Goal: Go to known website: Access a specific website the user already knows

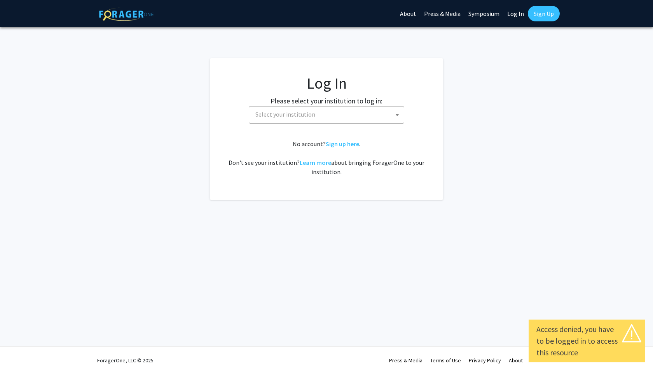
select select
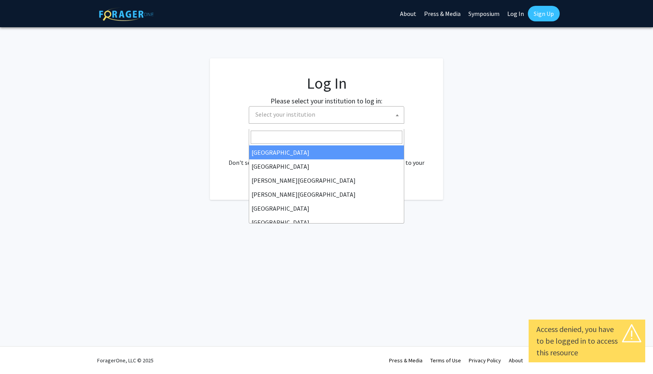
click at [300, 118] on span "Select your institution" at bounding box center [285, 114] width 60 height 8
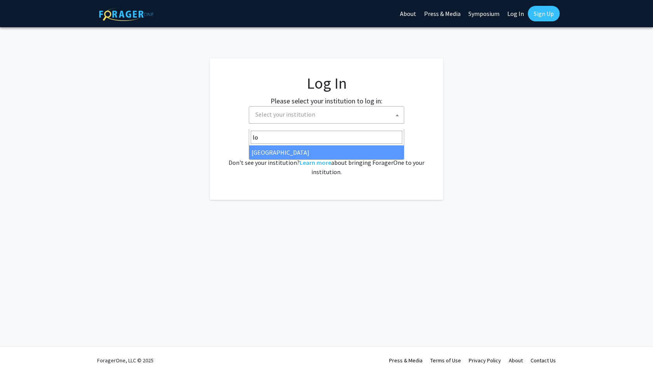
type input "l"
click at [434, 192] on fg-card "Log In Please select your institution to log in: [GEOGRAPHIC_DATA] [GEOGRAPHIC_…" at bounding box center [326, 128] width 233 height 141
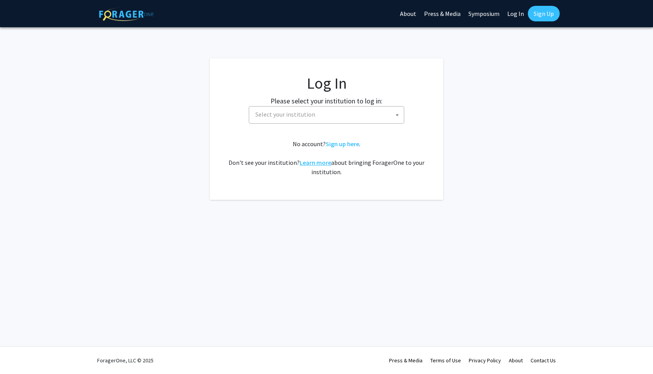
click at [331, 166] on link "Learn more" at bounding box center [315, 163] width 31 height 8
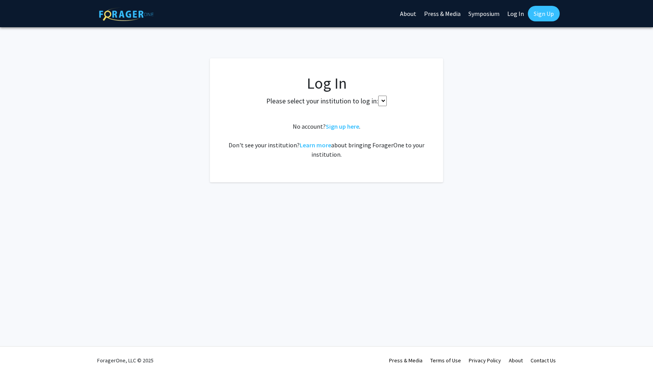
select select
